Goal: Task Accomplishment & Management: Use online tool/utility

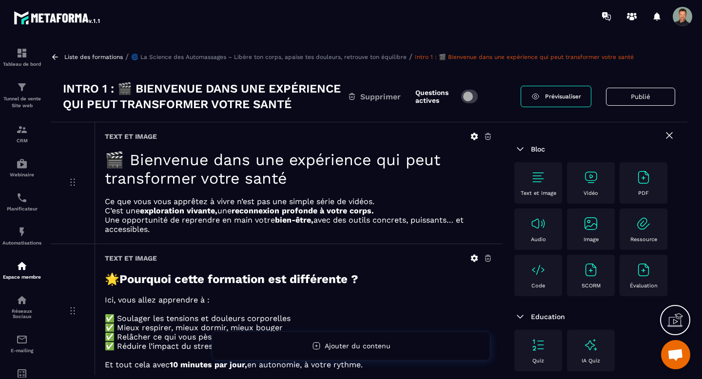
click at [56, 57] on icon at bounding box center [55, 56] width 6 height 5
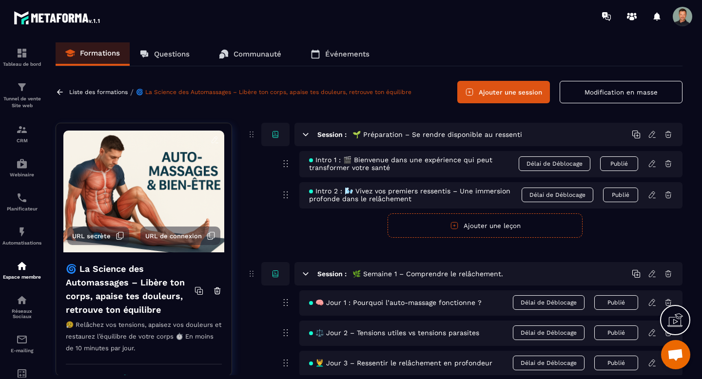
click at [651, 194] on icon at bounding box center [652, 195] width 9 height 9
click at [652, 163] on icon at bounding box center [652, 164] width 9 height 9
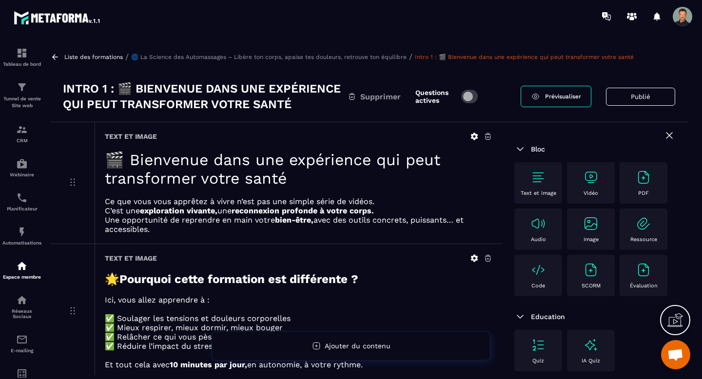
scroll to position [0, 0]
click at [57, 59] on icon at bounding box center [55, 56] width 9 height 9
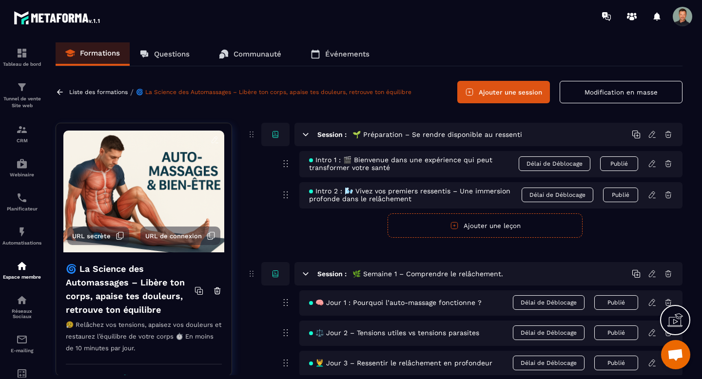
click at [654, 306] on icon at bounding box center [654, 306] width 2 height 0
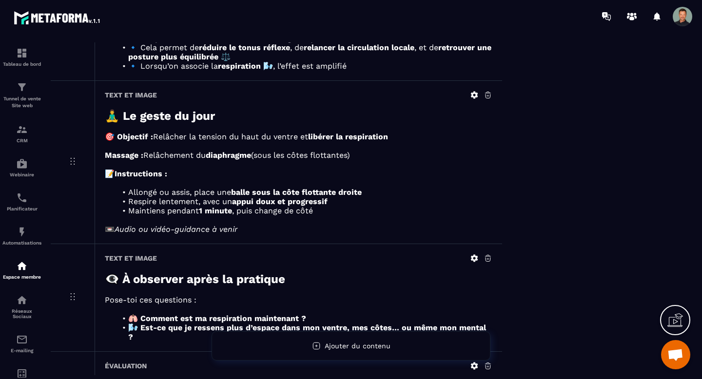
scroll to position [674, 0]
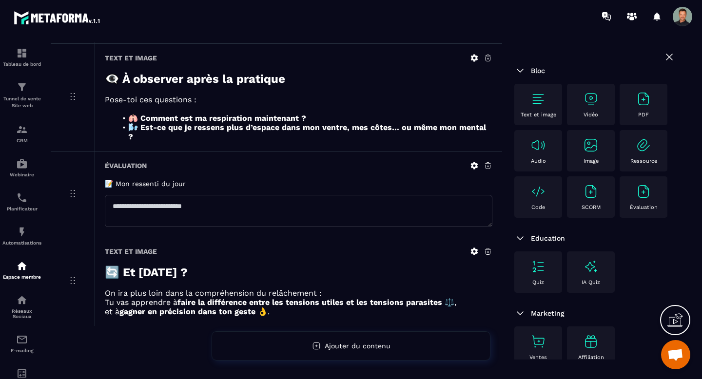
click at [473, 164] on icon at bounding box center [474, 165] width 9 height 9
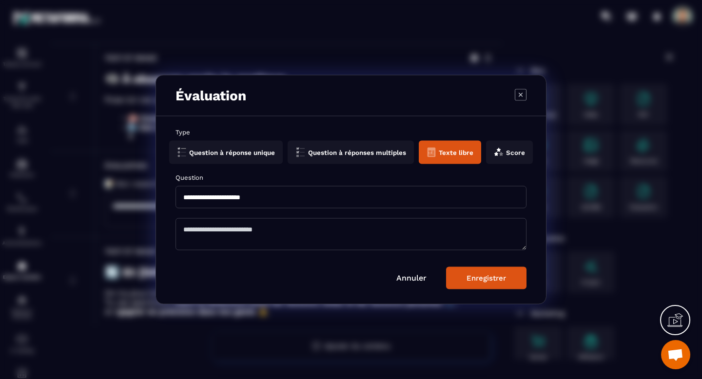
click at [521, 91] on icon "Modal window" at bounding box center [521, 95] width 12 height 12
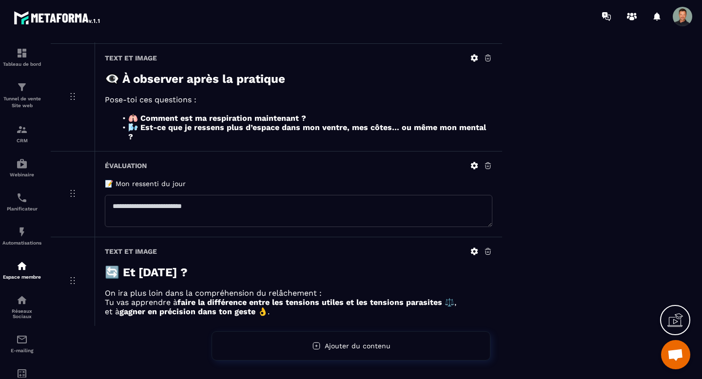
scroll to position [0, 0]
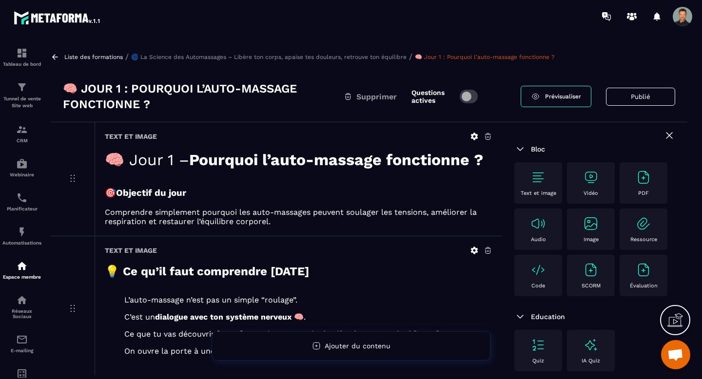
click at [55, 55] on icon at bounding box center [55, 57] width 9 height 9
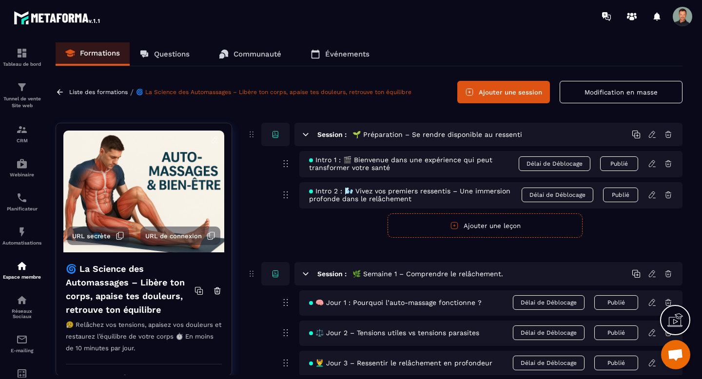
click at [392, 168] on span "Intro 1 : 🎬 Bienvenue dans une expérience qui peut transformer votre santé" at bounding box center [414, 164] width 210 height 16
click at [372, 163] on span "Intro 1 : 🎬 Bienvenue dans une expérience qui peut transformer votre santé" at bounding box center [414, 164] width 210 height 16
click at [652, 164] on icon at bounding box center [652, 164] width 9 height 9
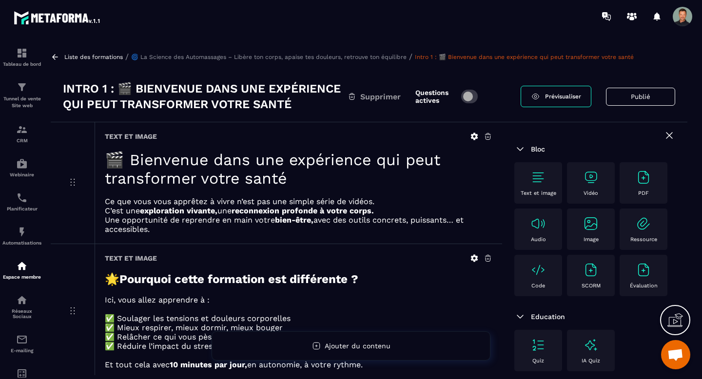
click at [545, 230] on img at bounding box center [539, 224] width 16 height 16
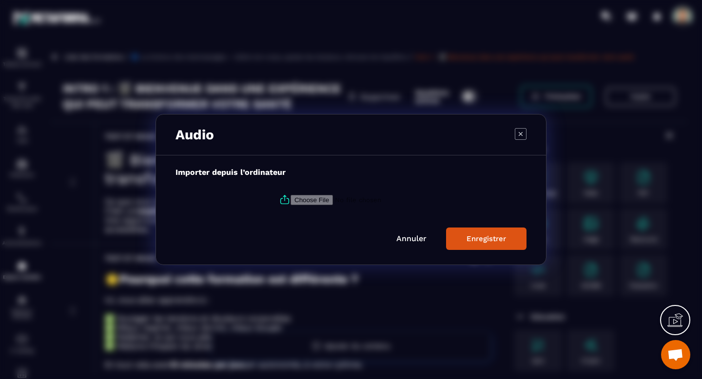
click at [307, 201] on input "Modal window" at bounding box center [357, 200] width 133 height 10
type input "**********"
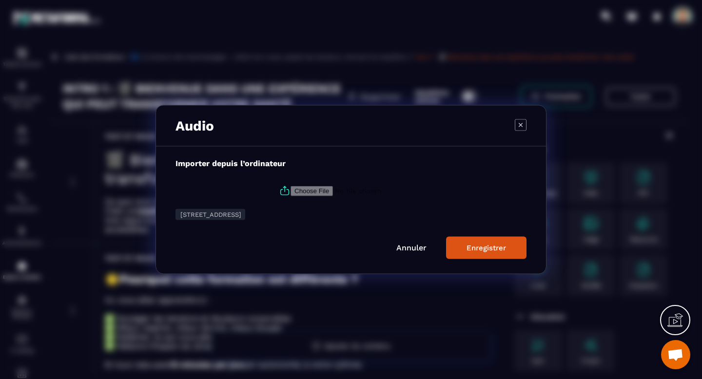
click at [488, 247] on div "Enregistrer" at bounding box center [487, 248] width 40 height 9
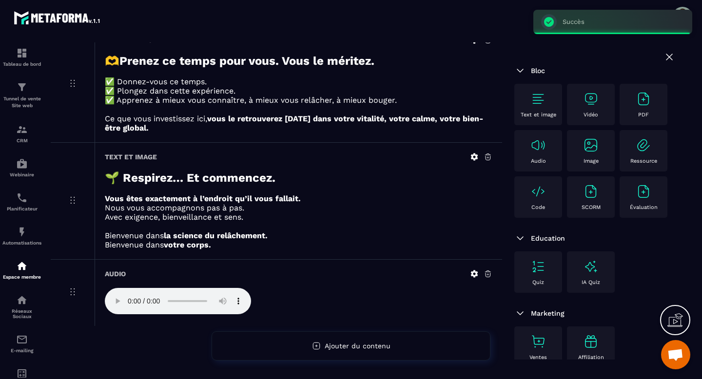
scroll to position [577, 0]
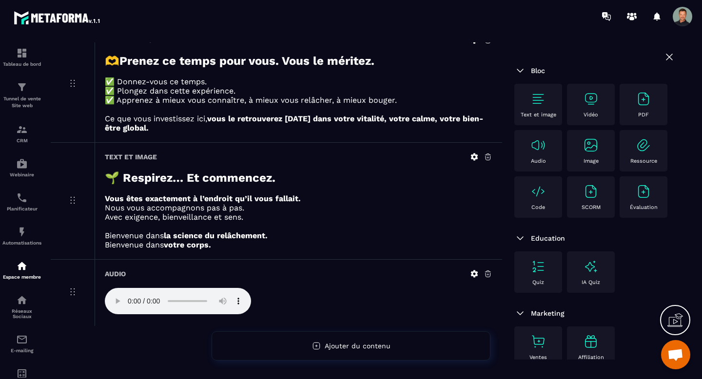
click at [291, 305] on div at bounding box center [299, 302] width 388 height 28
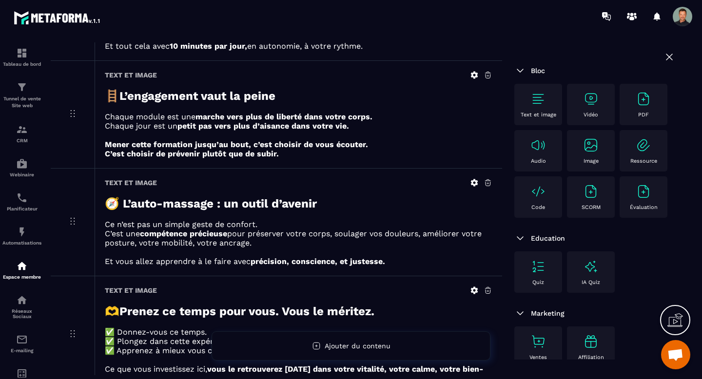
scroll to position [0, 0]
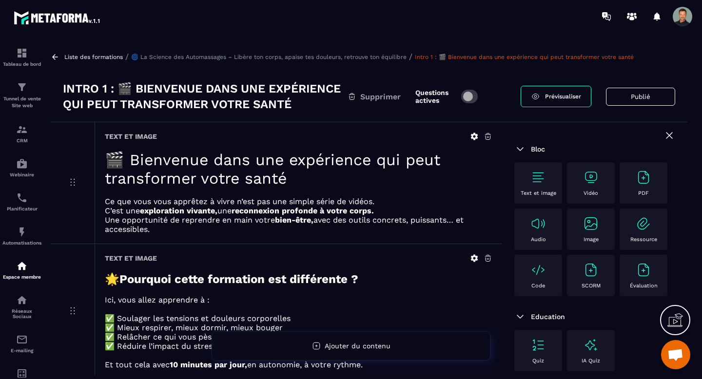
click at [643, 99] on button "Publié" at bounding box center [640, 97] width 69 height 18
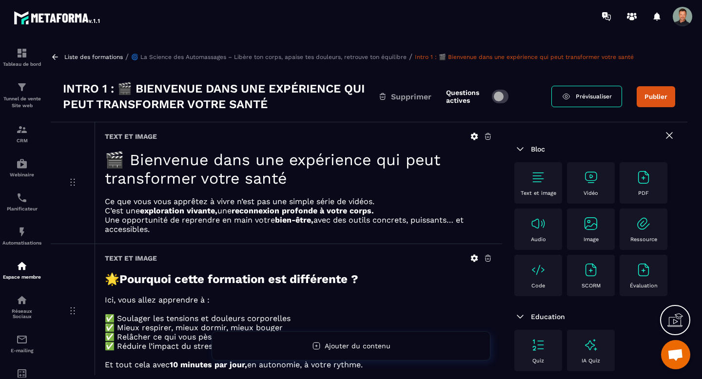
click at [644, 87] on button "Publier" at bounding box center [656, 96] width 39 height 21
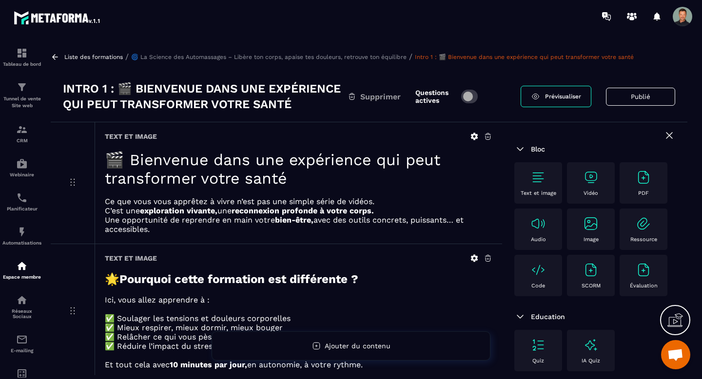
scroll to position [587, 0]
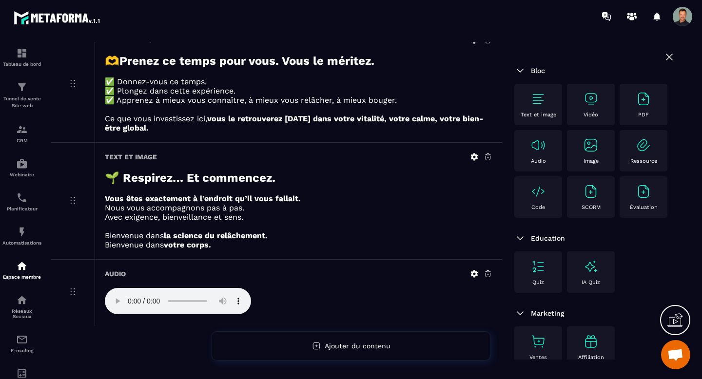
click at [266, 299] on div at bounding box center [299, 302] width 388 height 28
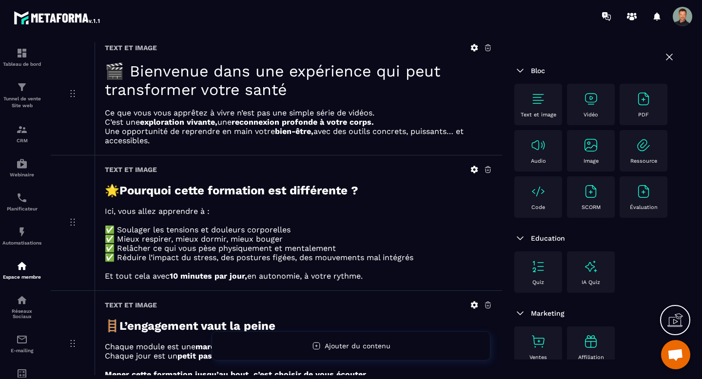
scroll to position [0, 0]
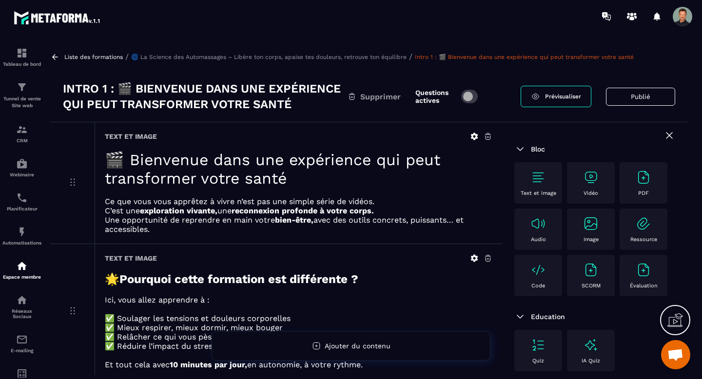
click at [54, 60] on icon at bounding box center [55, 57] width 9 height 9
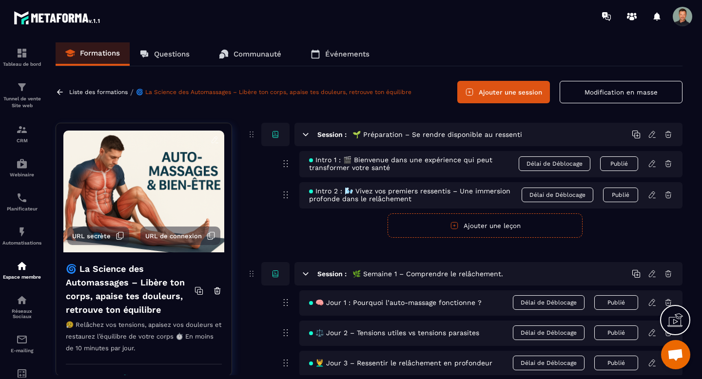
click at [120, 234] on icon at bounding box center [120, 236] width 9 height 9
click at [30, 134] on div "CRM" at bounding box center [21, 134] width 39 height 20
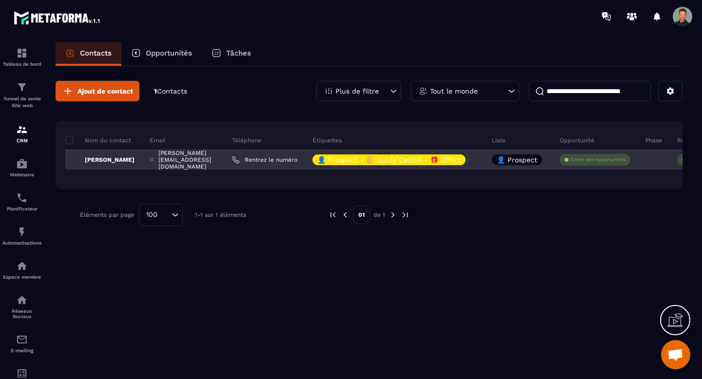
click at [202, 160] on div "[PERSON_NAME][EMAIL_ADDRESS][DOMAIN_NAME]" at bounding box center [183, 160] width 82 height 20
click at [172, 160] on div "[PERSON_NAME][EMAIL_ADDRESS][DOMAIN_NAME]" at bounding box center [183, 160] width 82 height 20
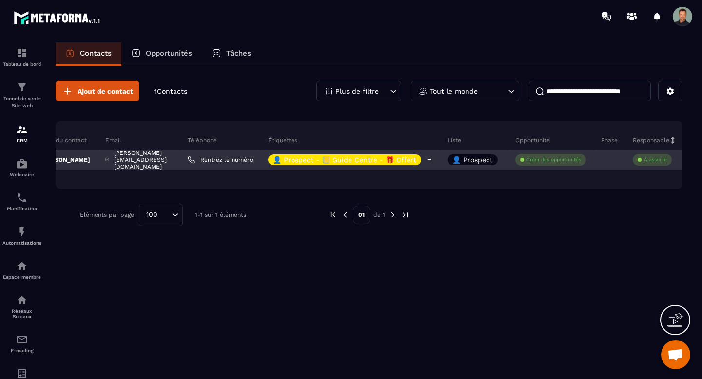
scroll to position [0, 151]
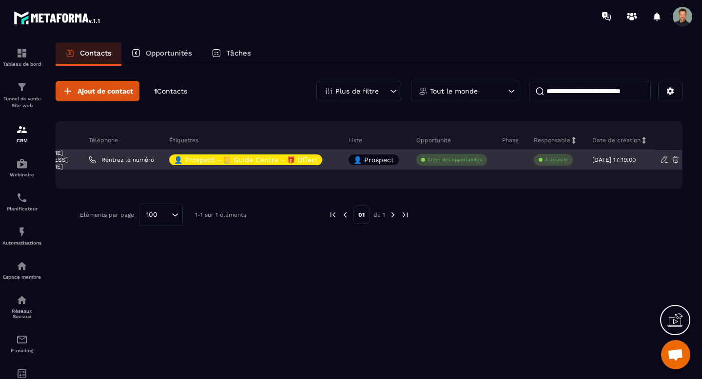
click at [662, 160] on icon at bounding box center [664, 159] width 9 height 9
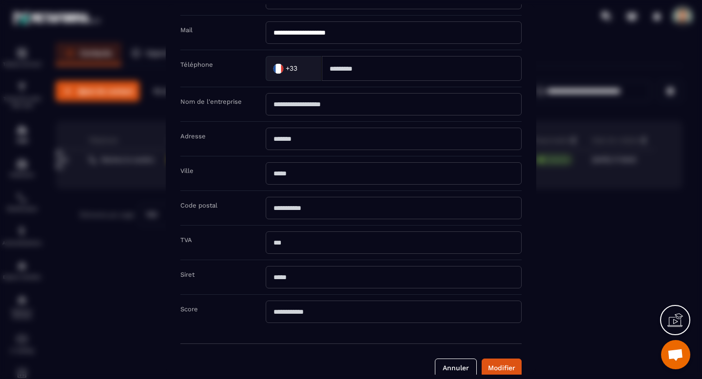
scroll to position [0, 0]
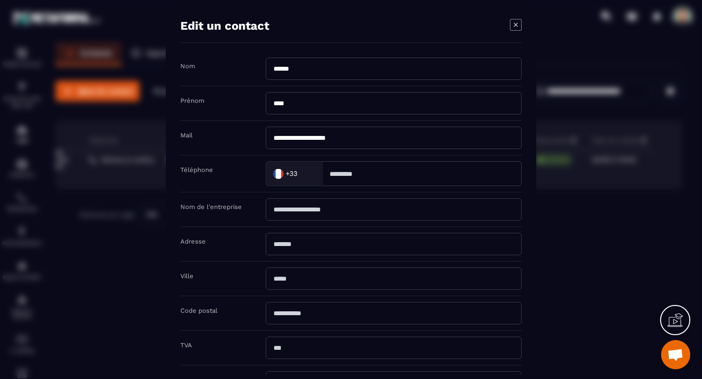
click at [516, 26] on icon "Modal window" at bounding box center [516, 25] width 12 height 12
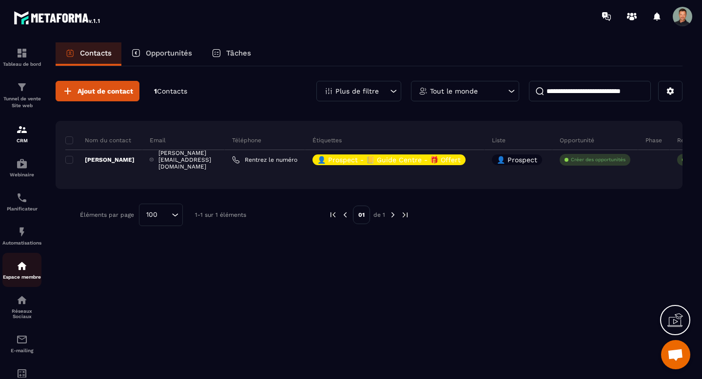
click at [19, 279] on p "Espace membre" at bounding box center [21, 277] width 39 height 5
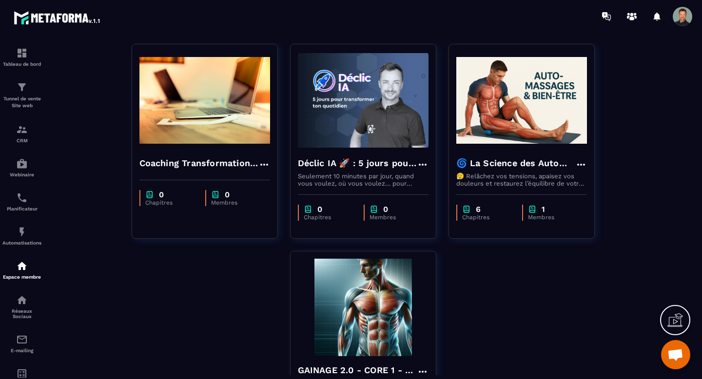
scroll to position [43, 0]
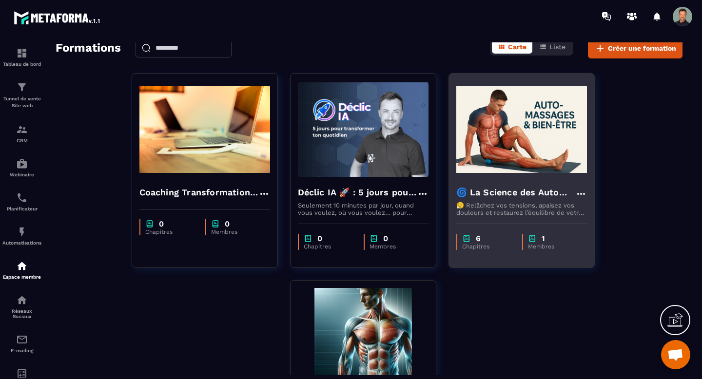
click at [533, 190] on h4 "🌀 La Science des Automassages – Libère ton corps, apaise tes douleurs, retrouve…" at bounding box center [516, 193] width 119 height 14
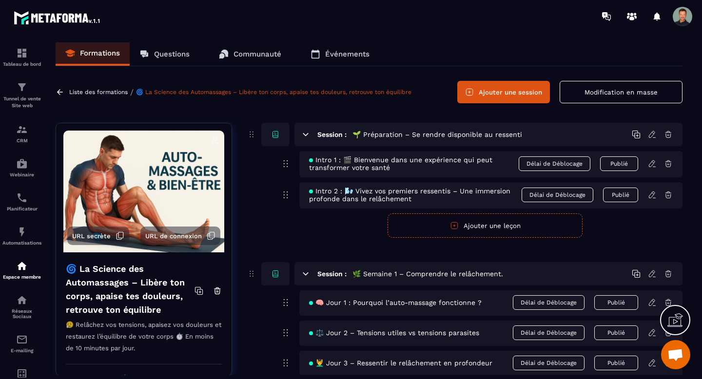
click at [216, 139] on icon at bounding box center [216, 138] width 2 height 1
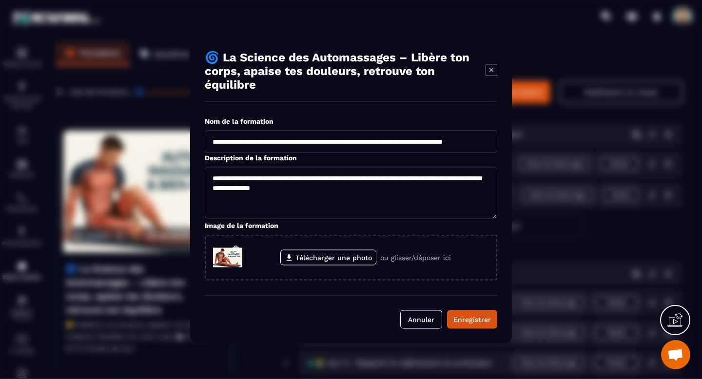
scroll to position [0, 0]
click at [489, 67] on icon "Modal window" at bounding box center [492, 69] width 12 height 12
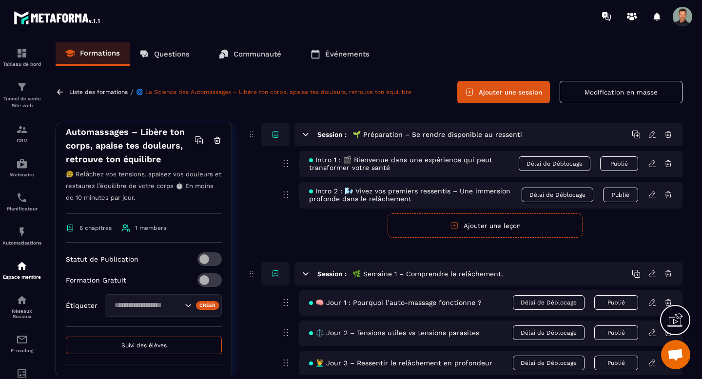
scroll to position [163, 0]
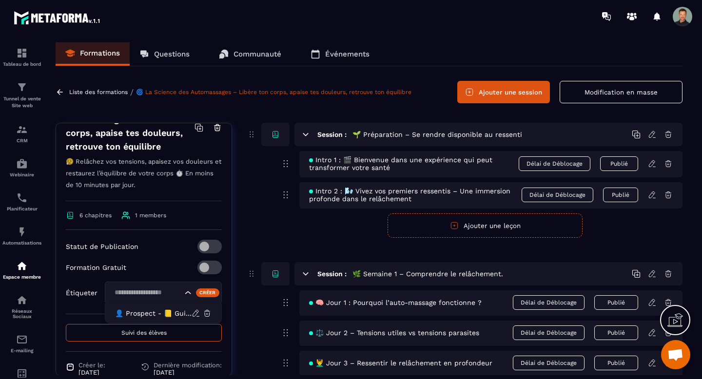
click at [188, 293] on icon "Search for option" at bounding box center [188, 293] width 10 height 10
click at [166, 313] on p "👤 Prospect - 📒 Guide Centre - 🎁 Offert" at bounding box center [153, 314] width 77 height 10
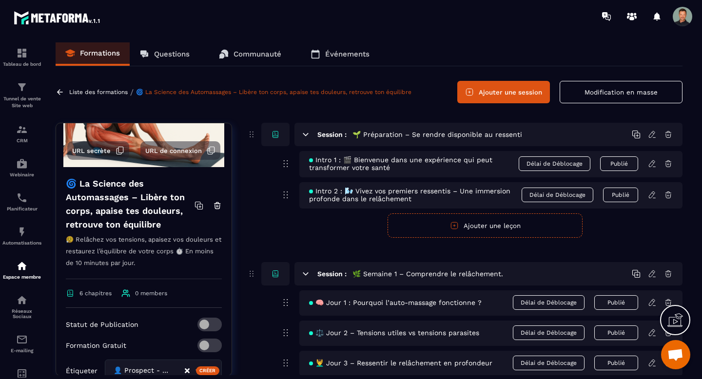
scroll to position [0, 0]
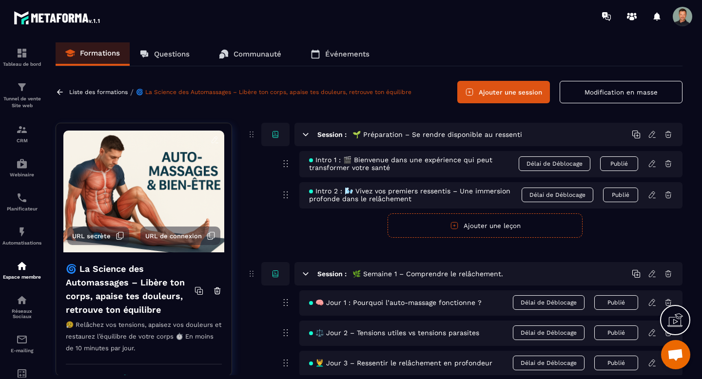
click at [185, 236] on span "URL de connexion" at bounding box center [173, 236] width 57 height 7
click at [653, 166] on icon at bounding box center [652, 163] width 6 height 6
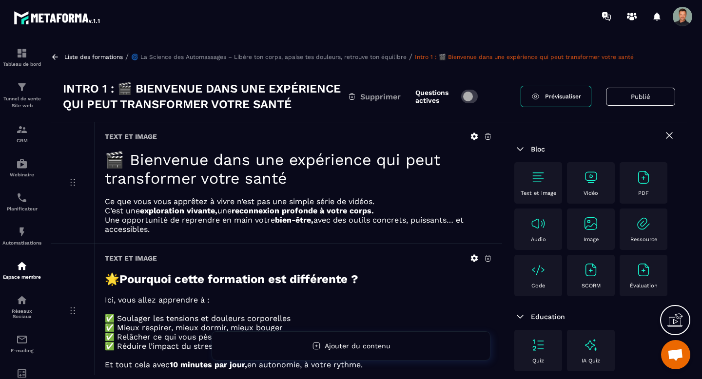
click at [589, 185] on img at bounding box center [591, 178] width 16 height 16
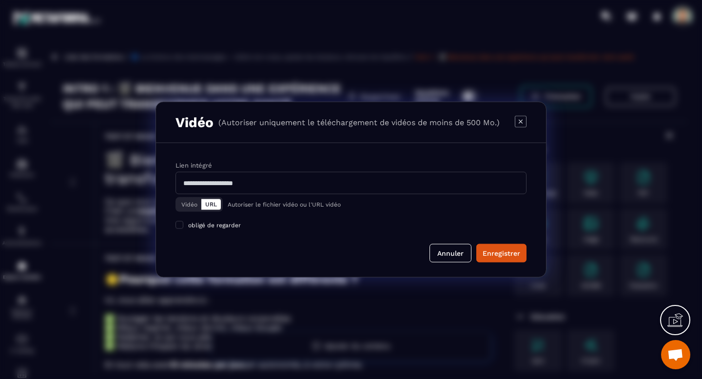
click at [187, 203] on button "Vidéo" at bounding box center [190, 205] width 24 height 11
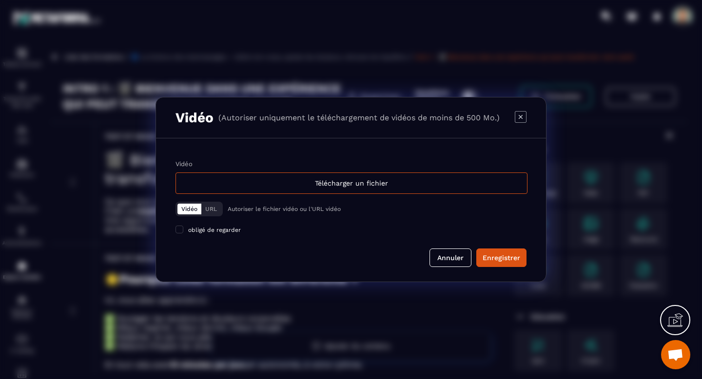
click at [215, 209] on button "URL" at bounding box center [211, 209] width 20 height 11
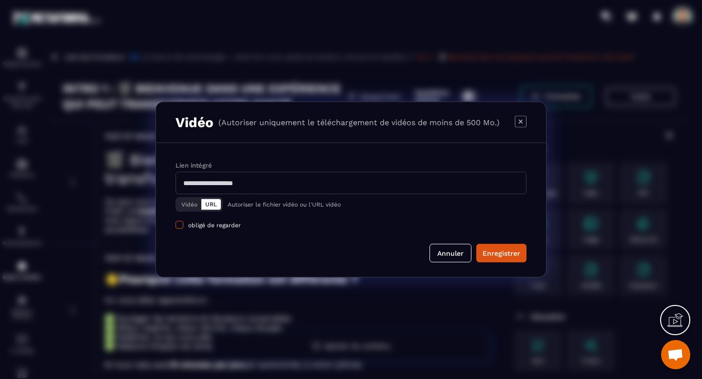
click at [208, 226] on span "obligé de regarder" at bounding box center [214, 225] width 53 height 7
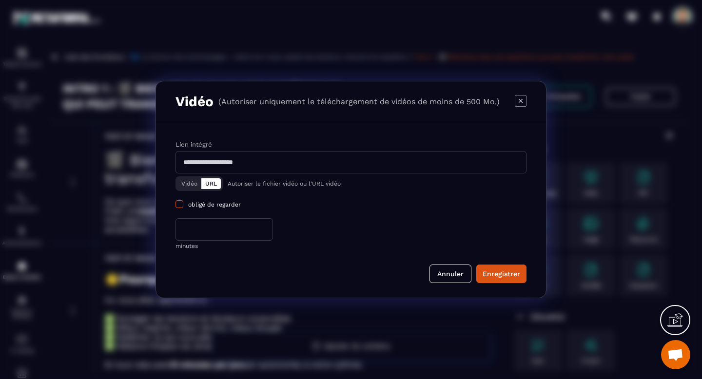
click at [178, 206] on span "Modal window" at bounding box center [180, 204] width 8 height 8
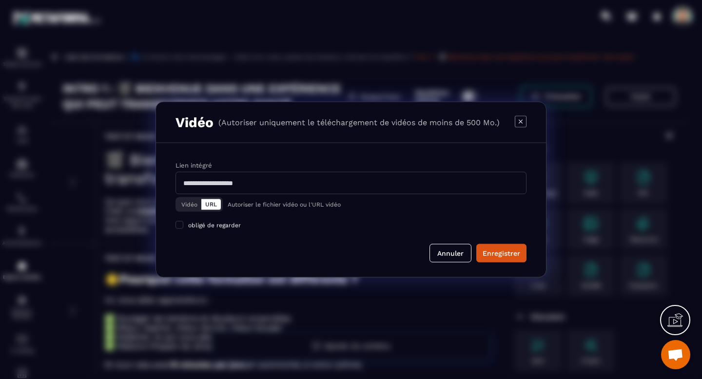
click at [193, 203] on button "Vidéo" at bounding box center [190, 205] width 24 height 11
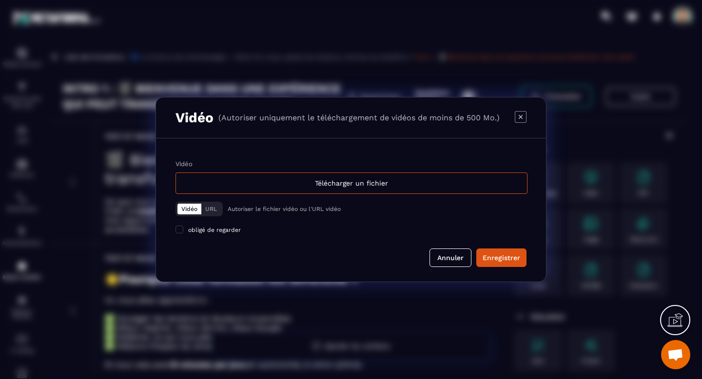
click at [213, 212] on button "URL" at bounding box center [211, 209] width 20 height 11
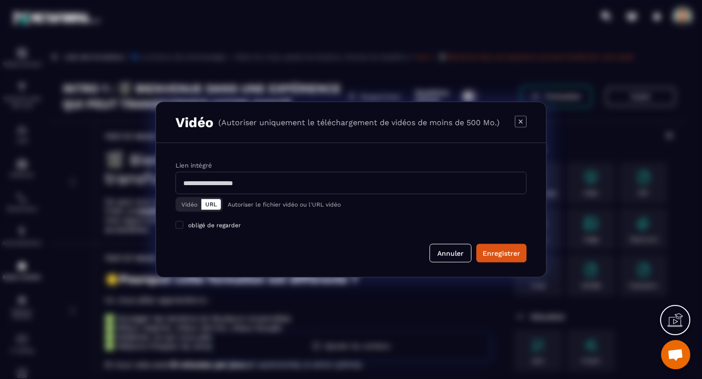
click at [278, 186] on input "Modal window" at bounding box center [351, 183] width 351 height 22
paste input "**********"
type input "**********"
click at [495, 249] on div "Enregistrer" at bounding box center [502, 254] width 38 height 10
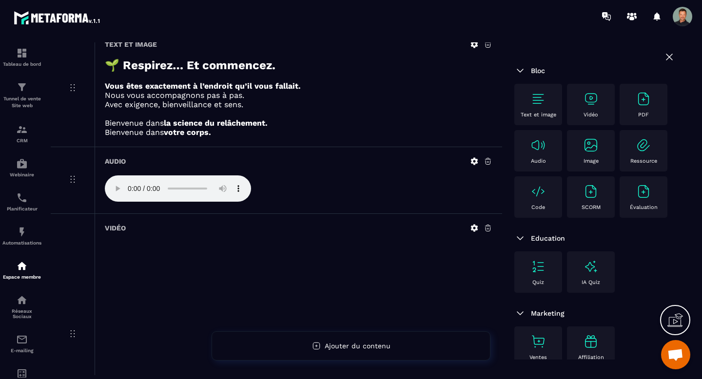
scroll to position [829, 0]
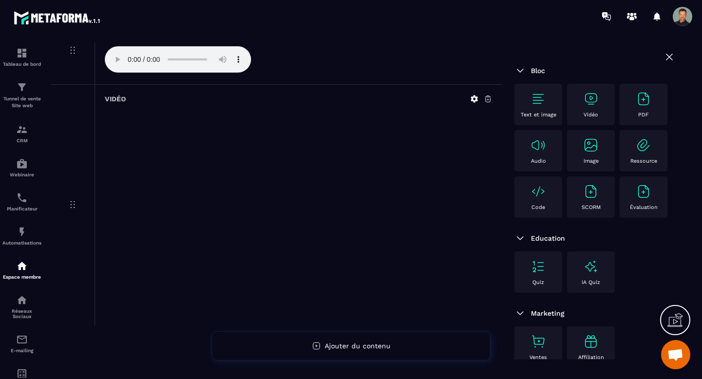
click at [416, 54] on div at bounding box center [299, 60] width 388 height 28
click at [487, 103] on icon at bounding box center [488, 99] width 9 height 9
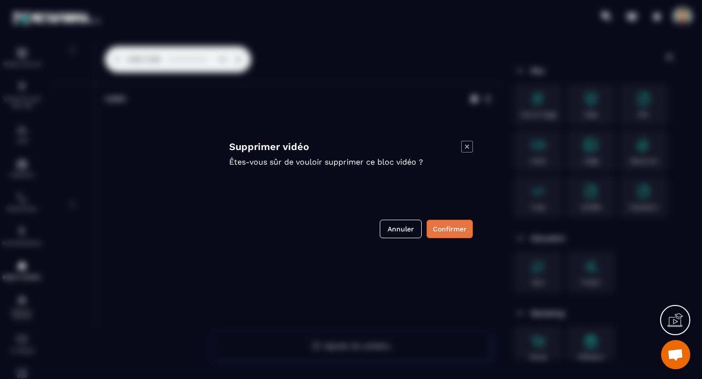
click at [441, 235] on button "Confirmer" at bounding box center [450, 229] width 46 height 19
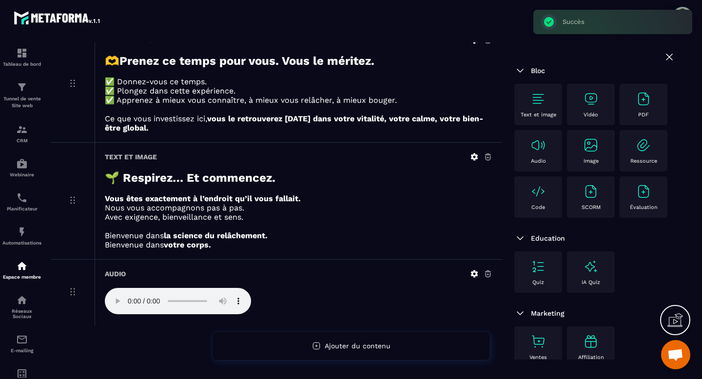
scroll to position [587, 0]
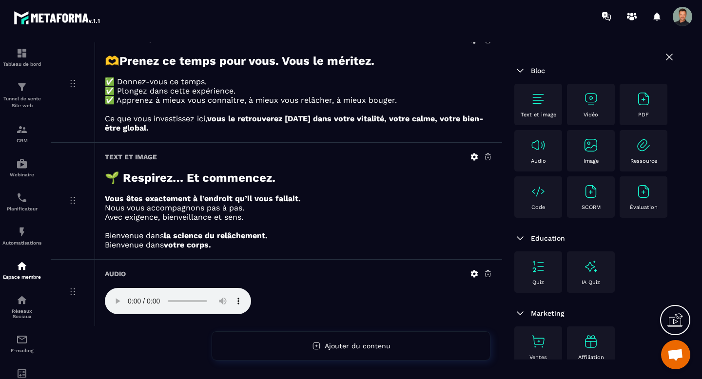
click at [590, 111] on div "Vidéo" at bounding box center [591, 104] width 38 height 27
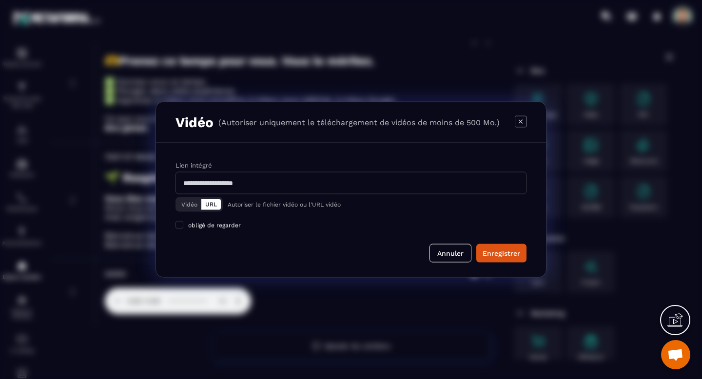
click at [343, 190] on input "Modal window" at bounding box center [351, 183] width 351 height 22
paste input "**********"
type input "**********"
click at [506, 258] on div "Enregistrer" at bounding box center [502, 254] width 38 height 10
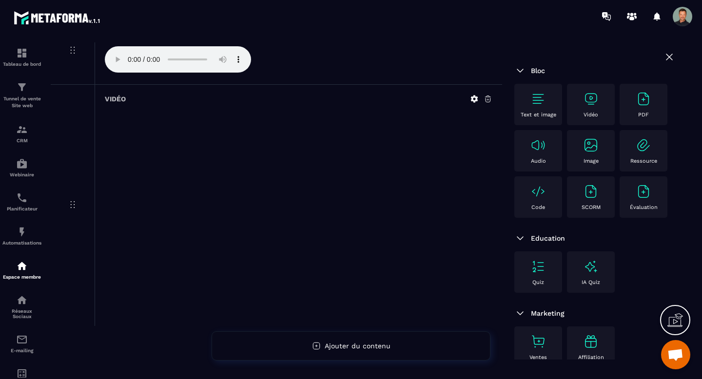
scroll to position [829, 0]
click at [489, 100] on icon at bounding box center [488, 99] width 9 height 9
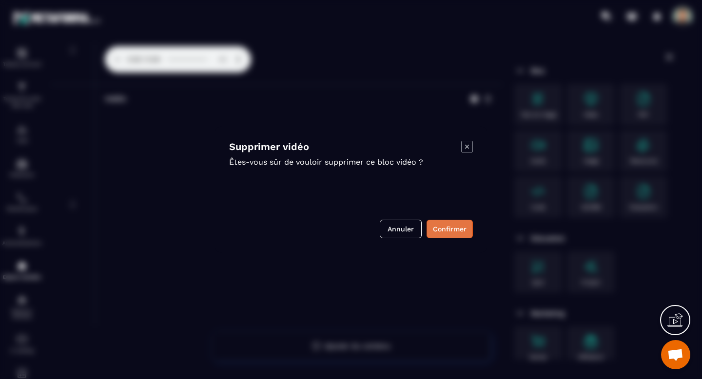
click at [442, 232] on button "Confirmer" at bounding box center [450, 229] width 46 height 19
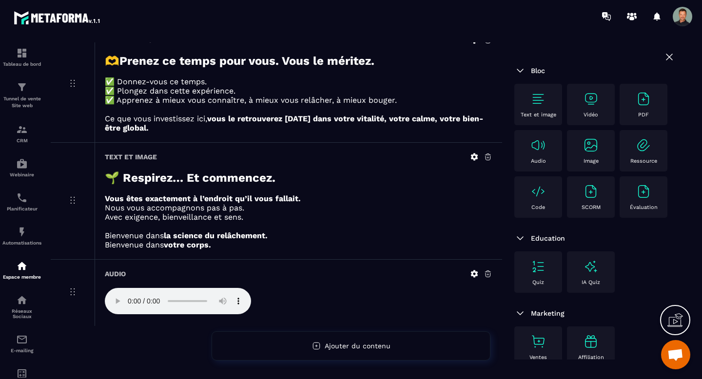
scroll to position [0, 0]
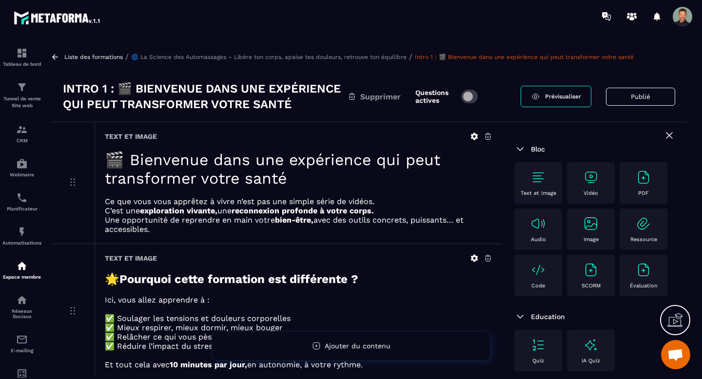
click at [553, 100] on link "Prévisualiser" at bounding box center [556, 96] width 71 height 21
